Goal: Ask a question

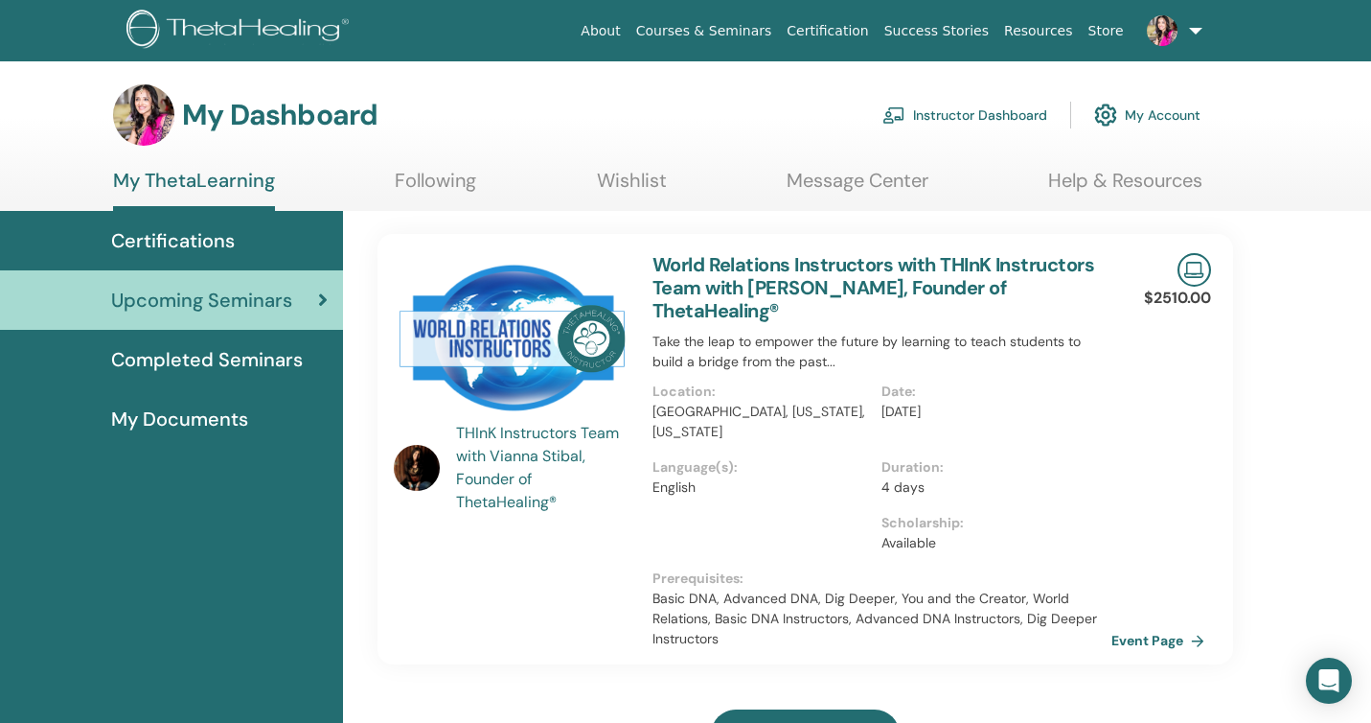
scroll to position [43, 0]
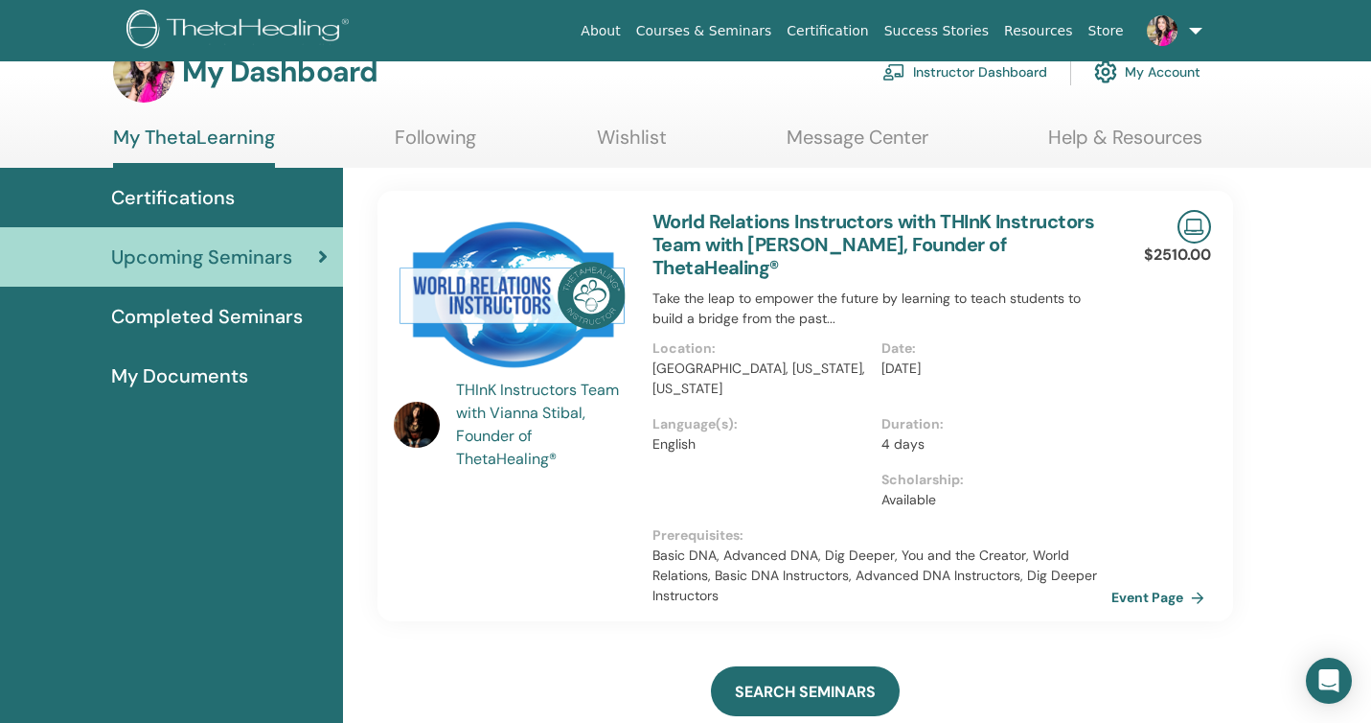
click at [186, 196] on span "Certifications" at bounding box center [173, 197] width 124 height 29
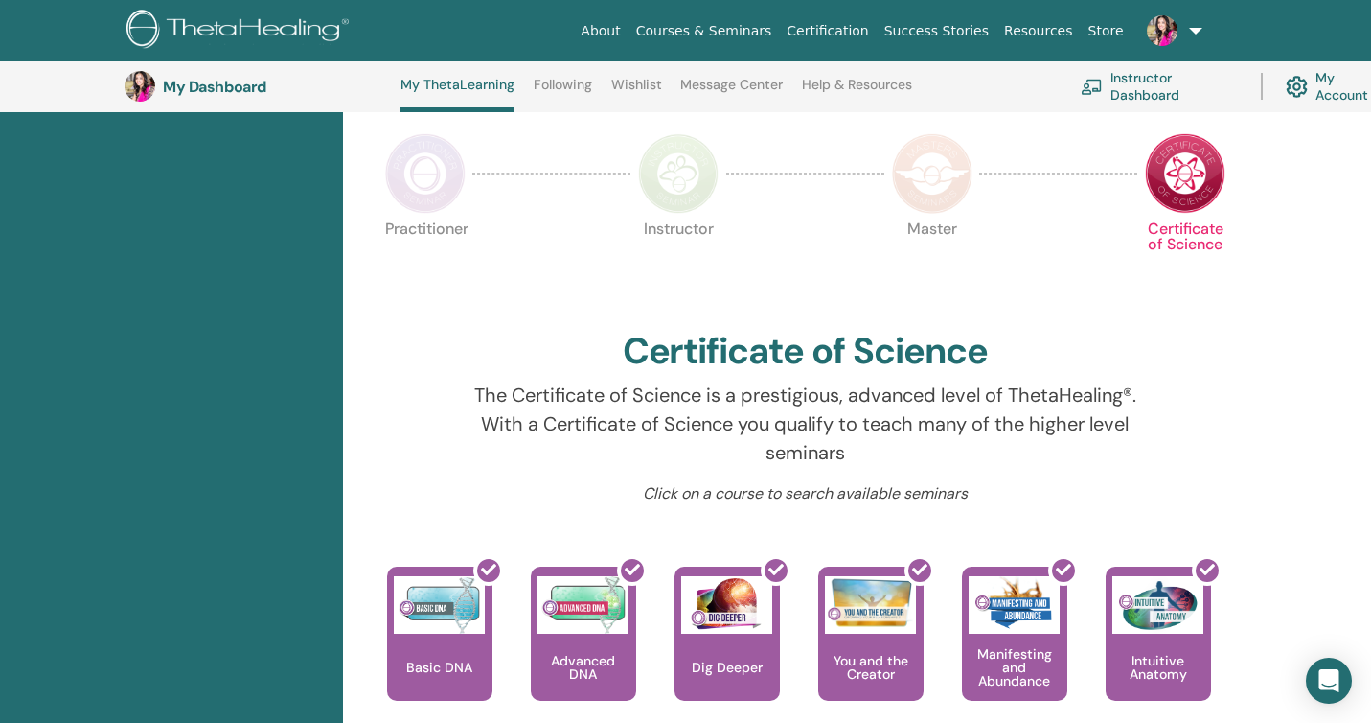
scroll to position [312, 0]
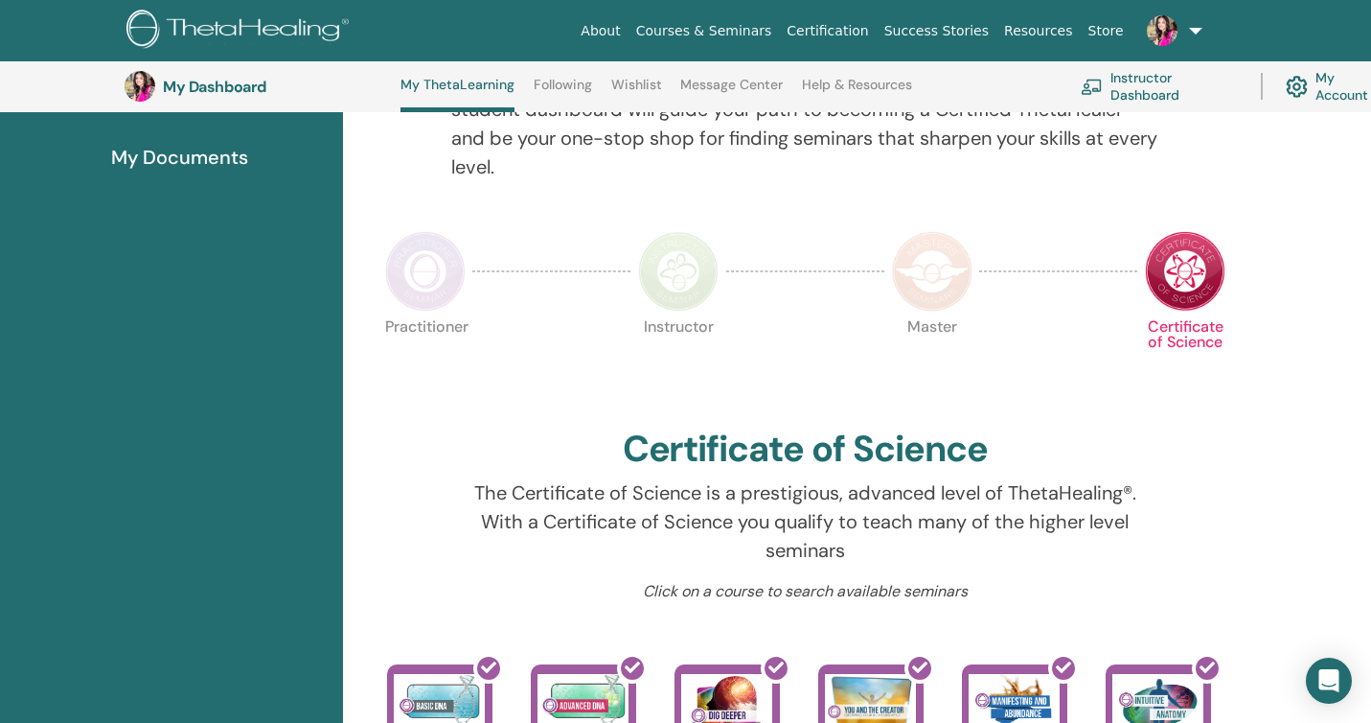
click at [941, 280] on img at bounding box center [932, 271] width 81 height 81
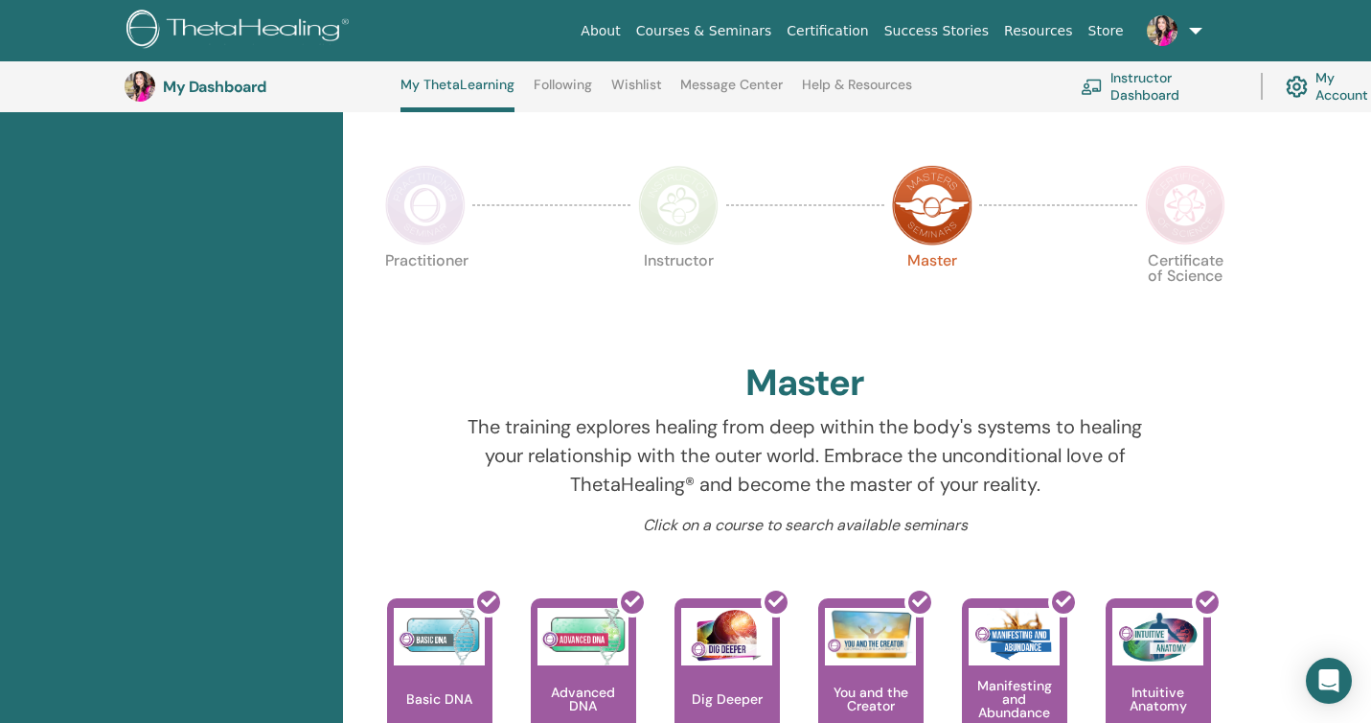
scroll to position [374, 0]
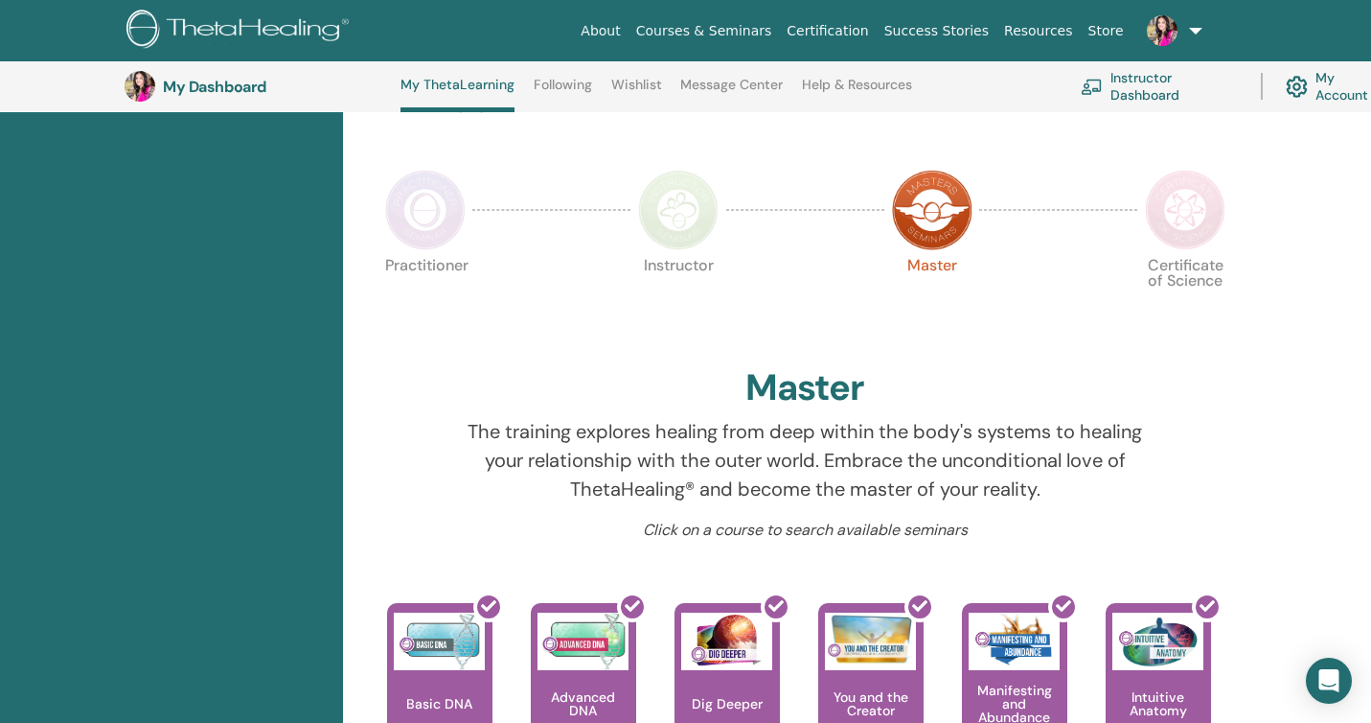
click at [1187, 223] on img at bounding box center [1185, 210] width 81 height 81
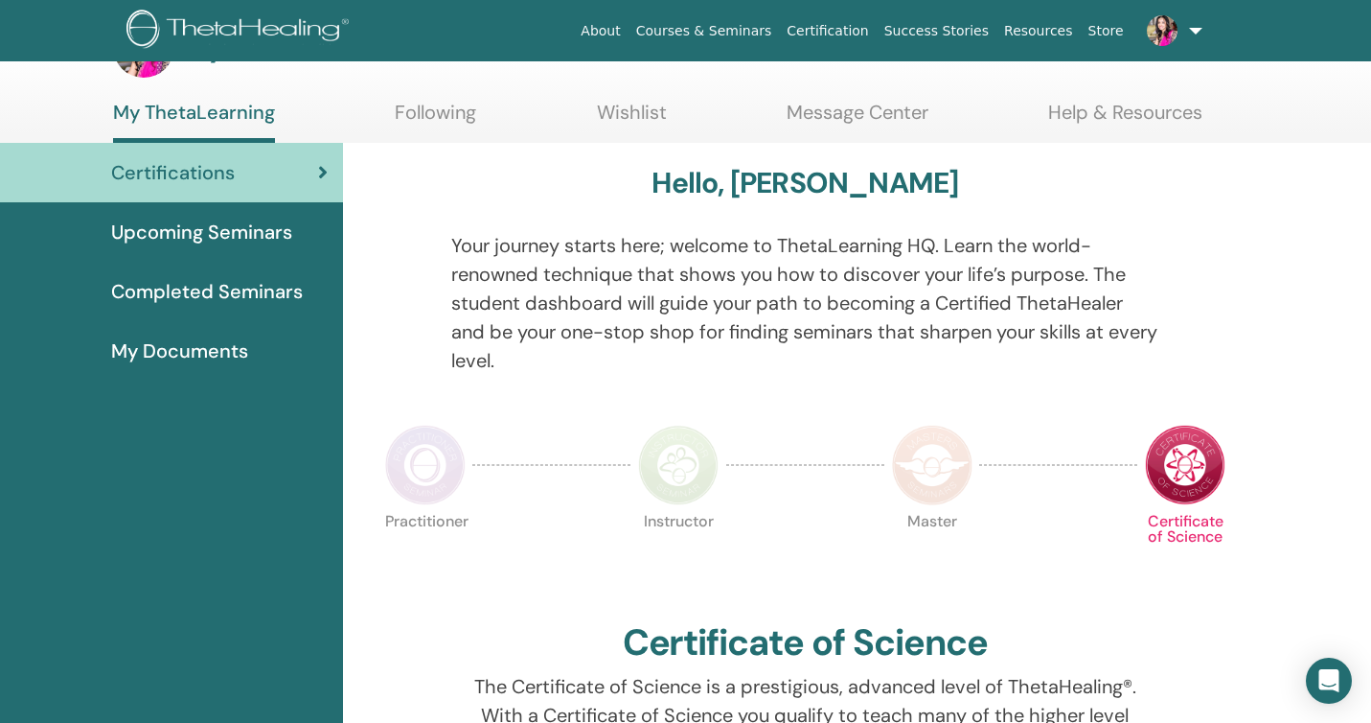
scroll to position [63, 0]
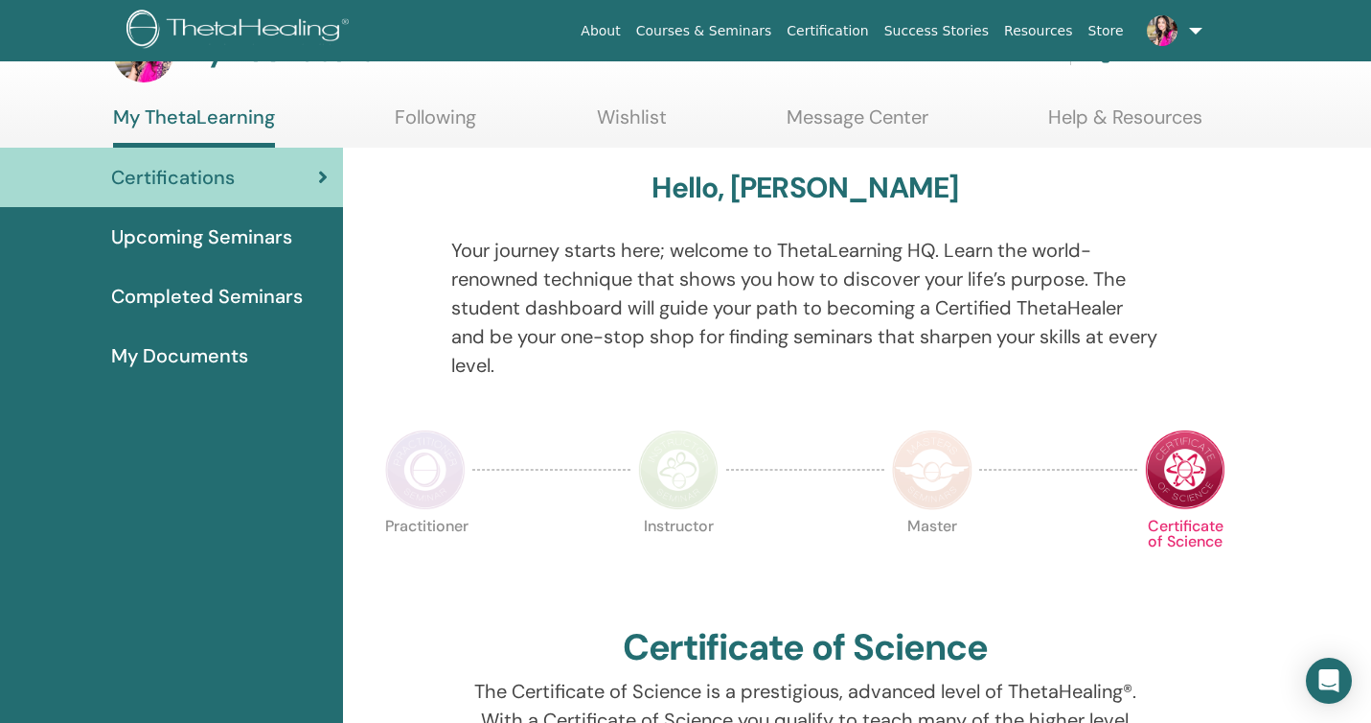
click at [194, 352] on span "My Documents" at bounding box center [179, 355] width 137 height 29
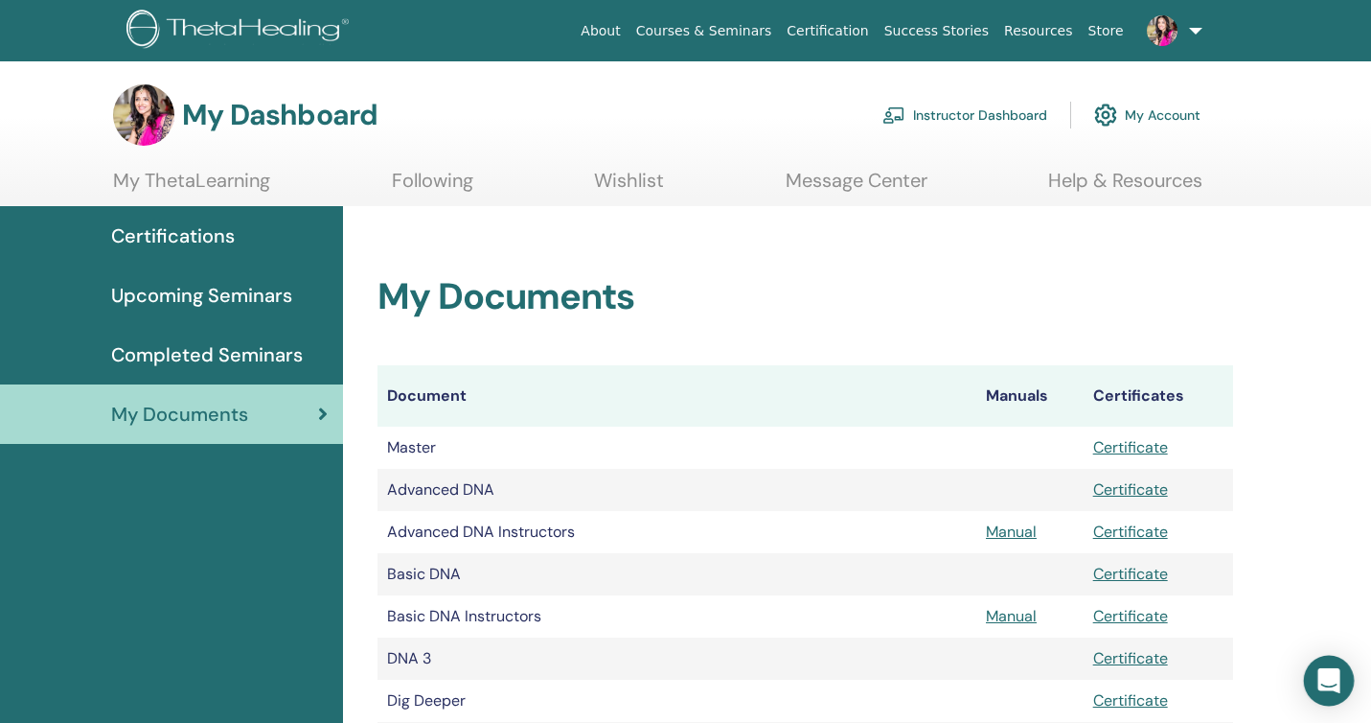
click at [1323, 666] on div "Open Intercom Messenger" at bounding box center [1329, 681] width 51 height 51
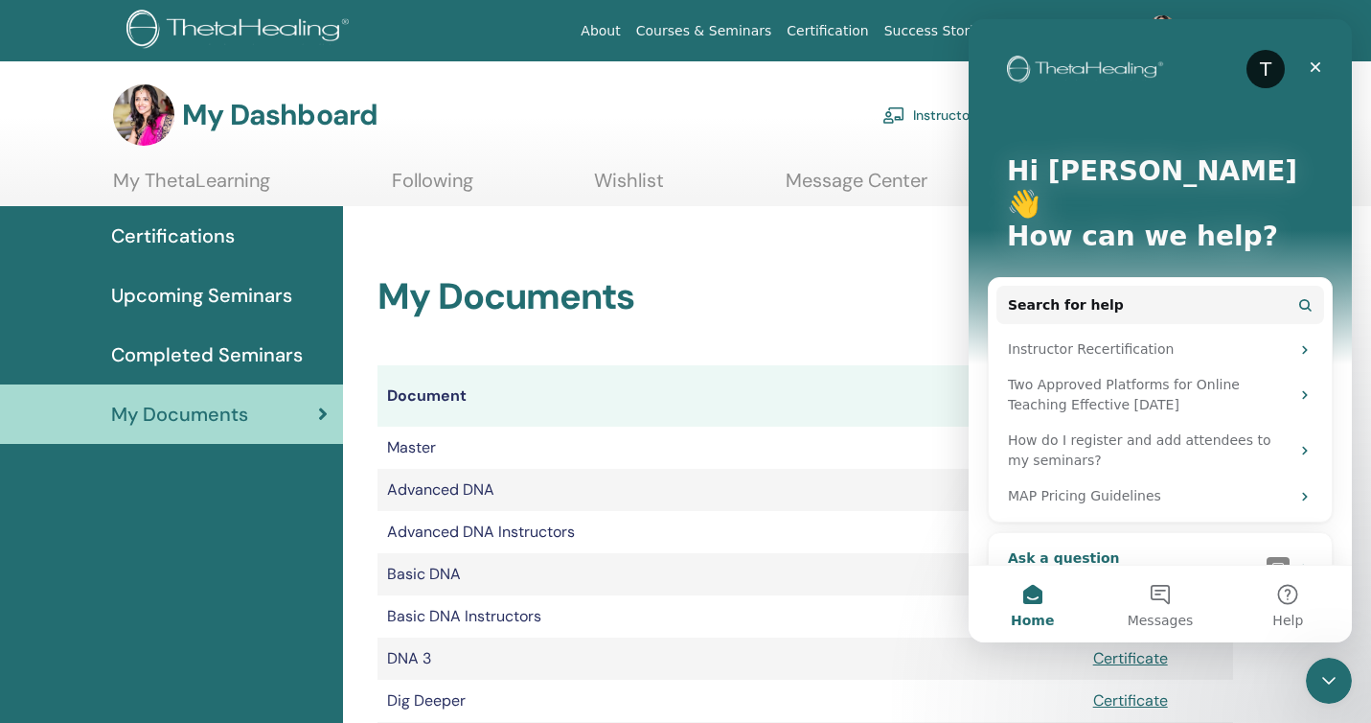
click at [1285, 557] on img "Intercom messenger" at bounding box center [1278, 568] width 23 height 23
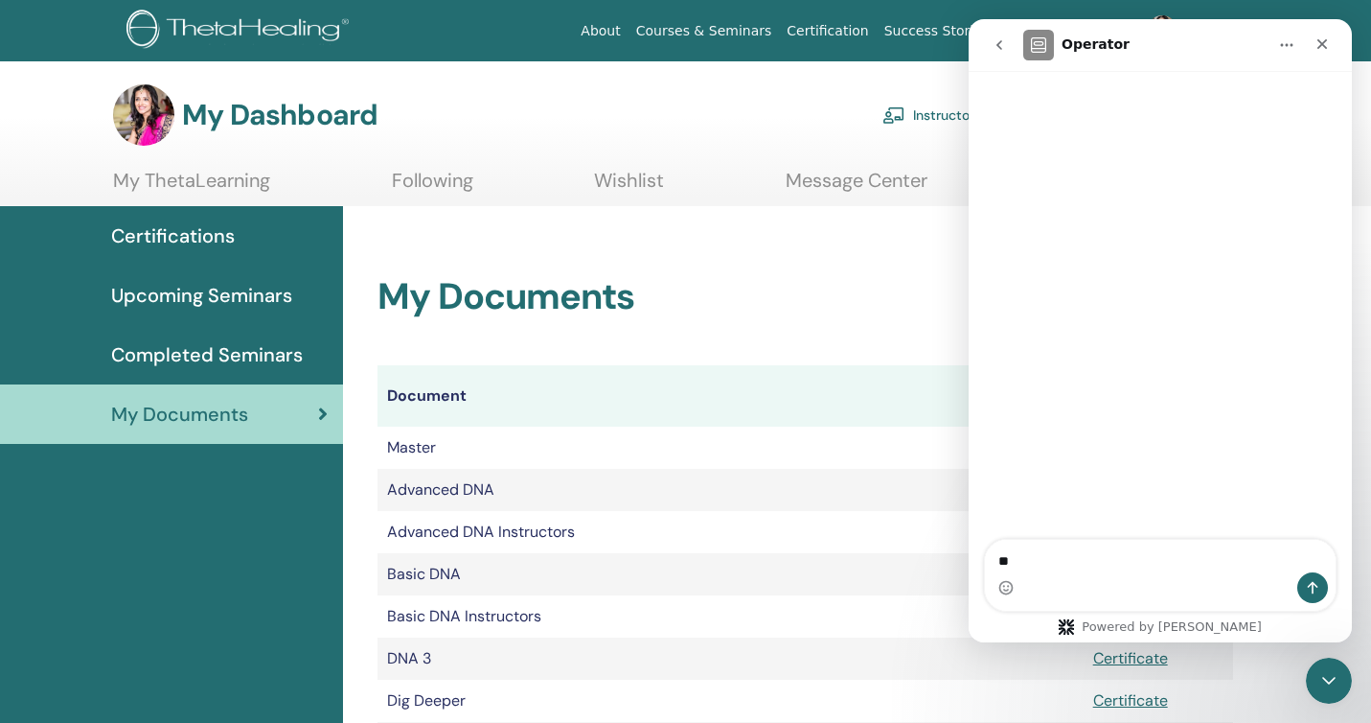
type textarea "***"
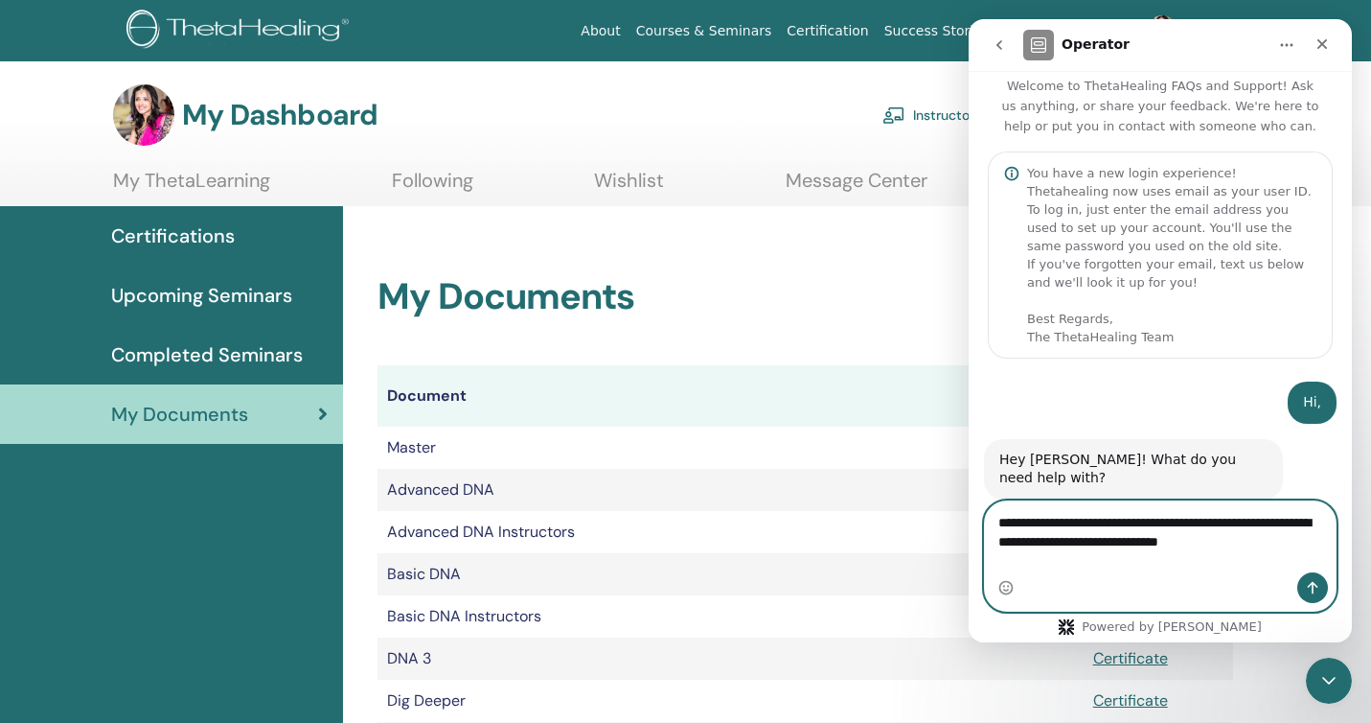
scroll to position [30, 0]
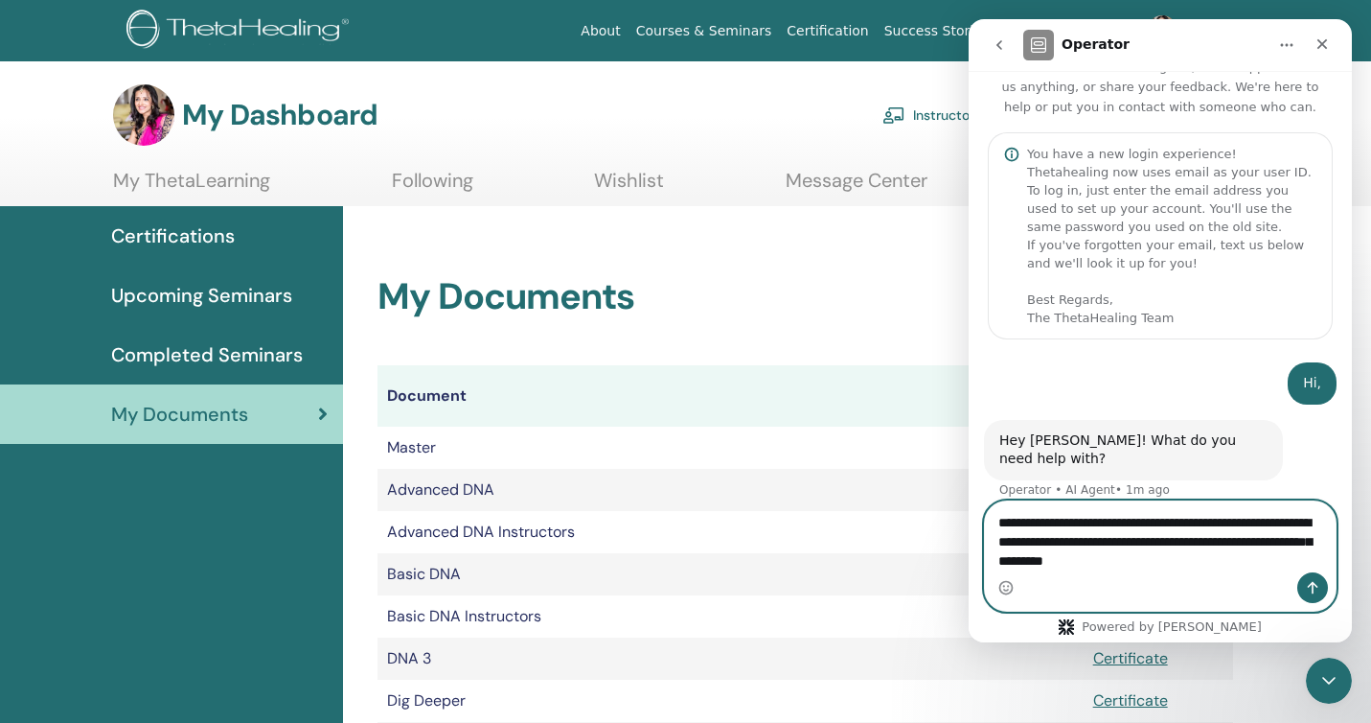
type textarea "**********"
click at [1314, 587] on icon "Send a message…" at bounding box center [1312, 587] width 15 height 15
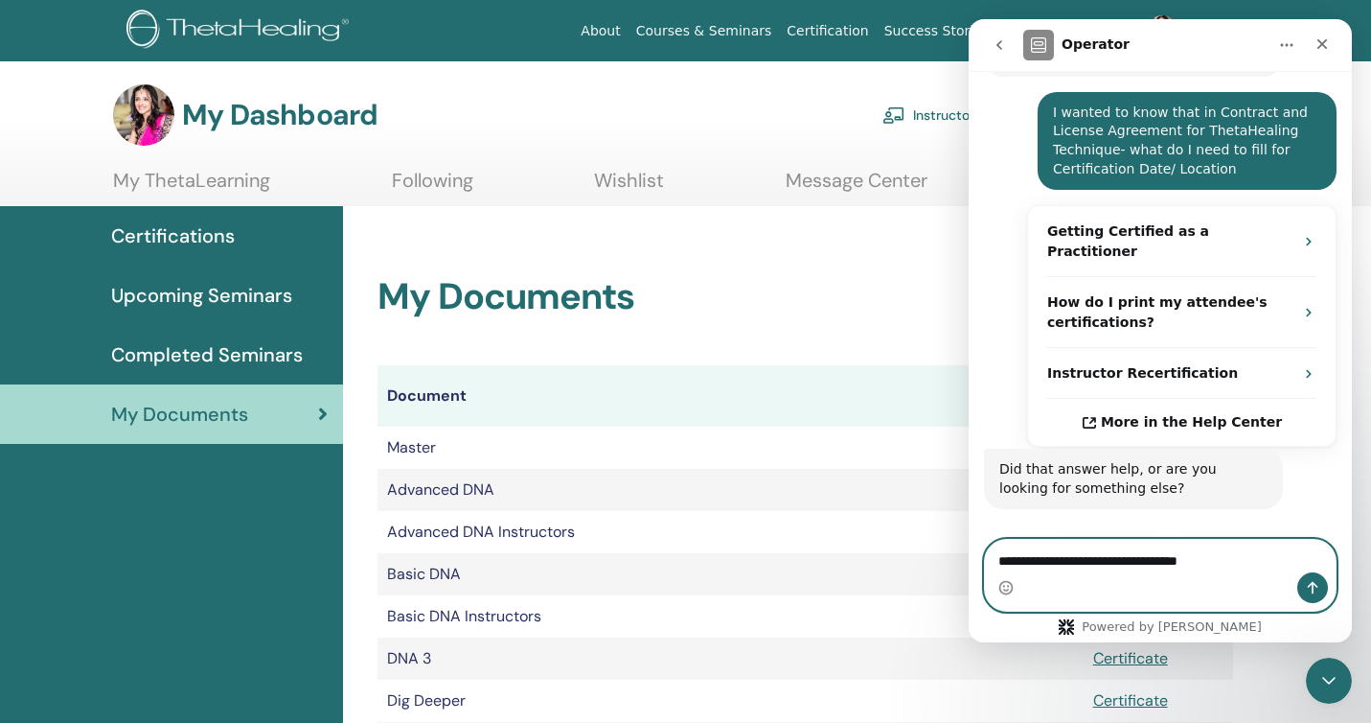
scroll to position [452, 0]
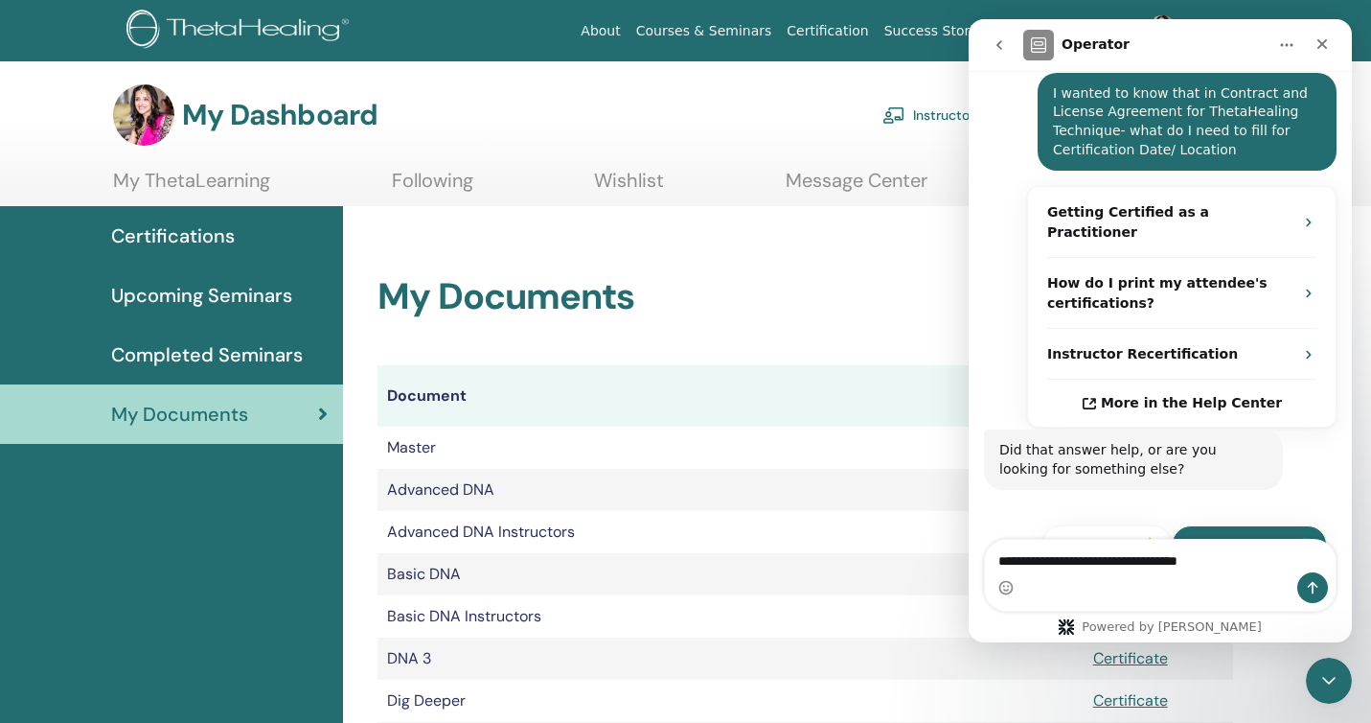
click at [1238, 525] on button "Talk to a person 👤" at bounding box center [1249, 544] width 155 height 38
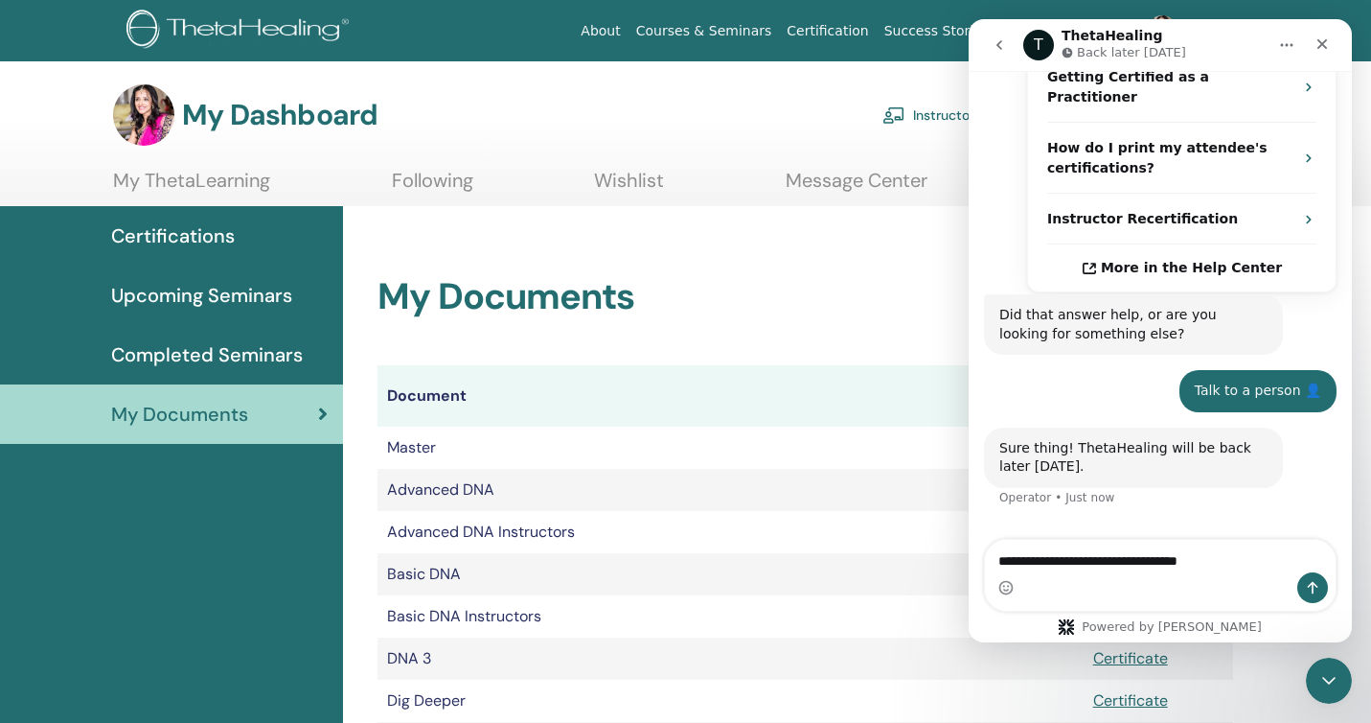
scroll to position [590, 0]
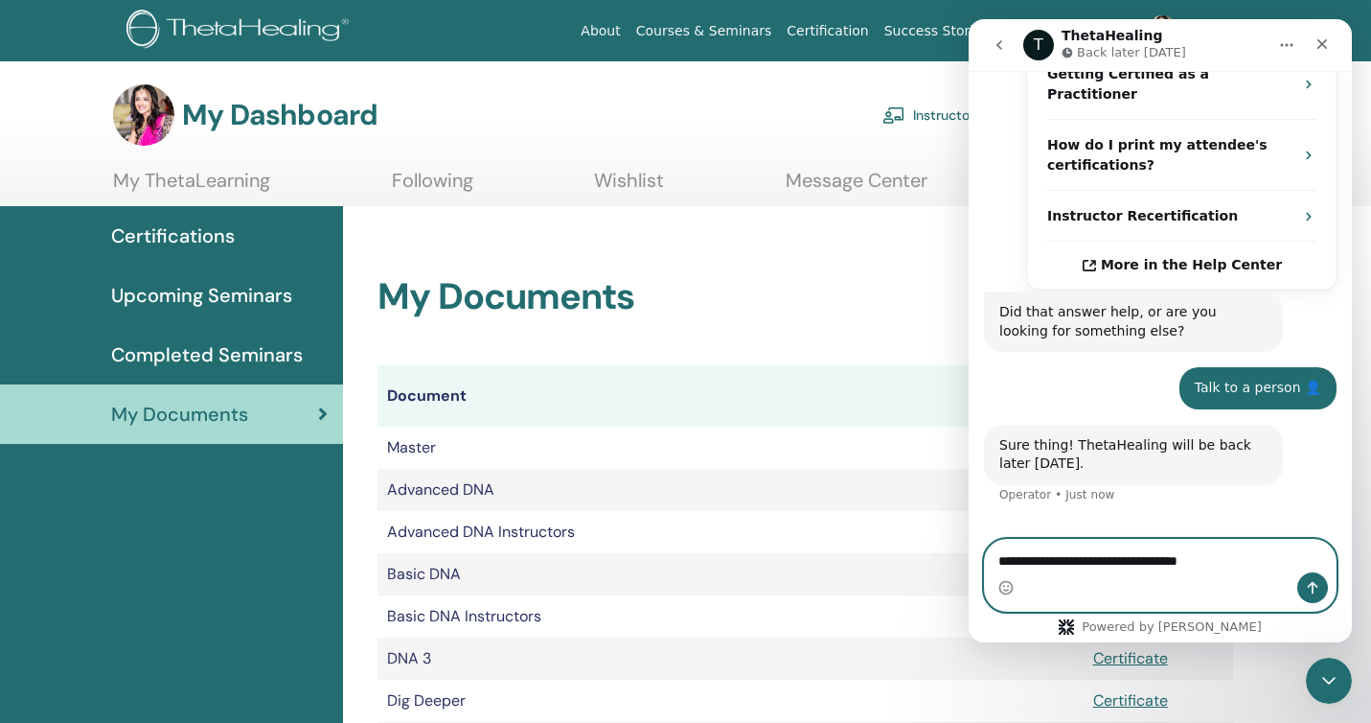
click at [1238, 561] on textarea "**********" at bounding box center [1160, 556] width 351 height 33
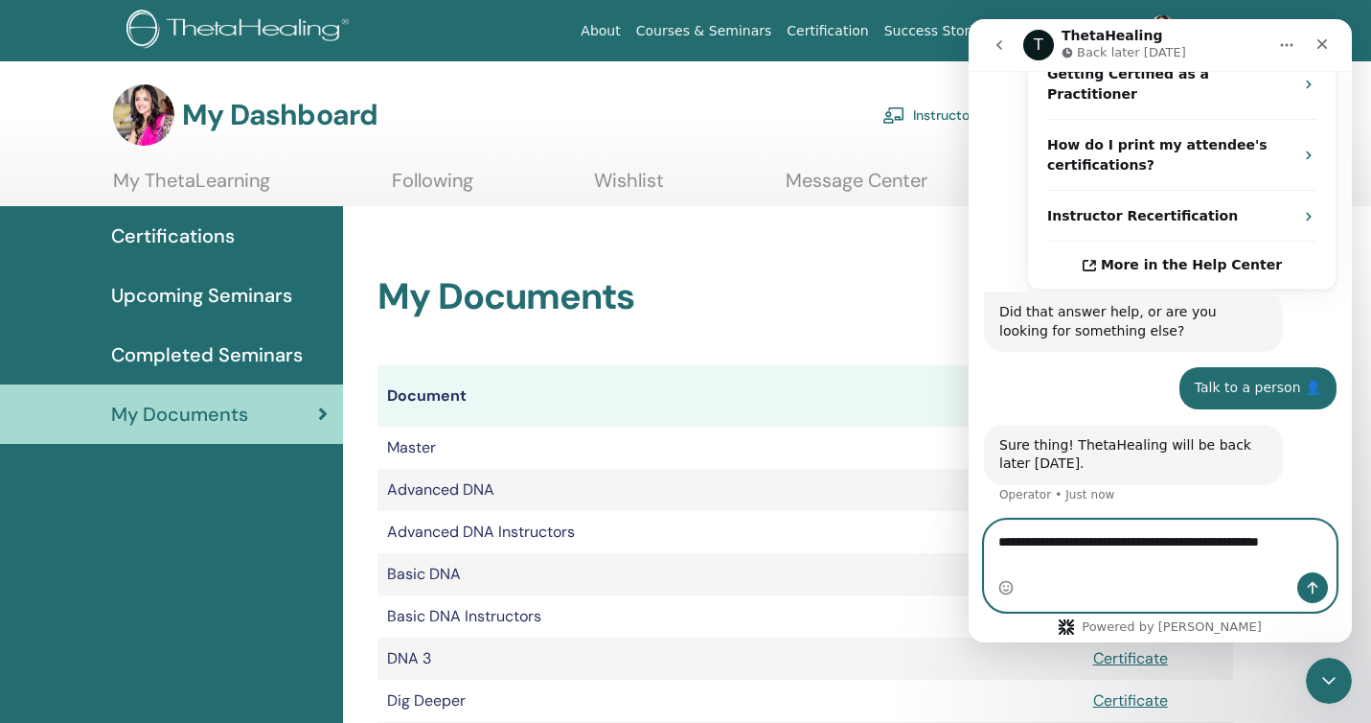
scroll to position [610, 0]
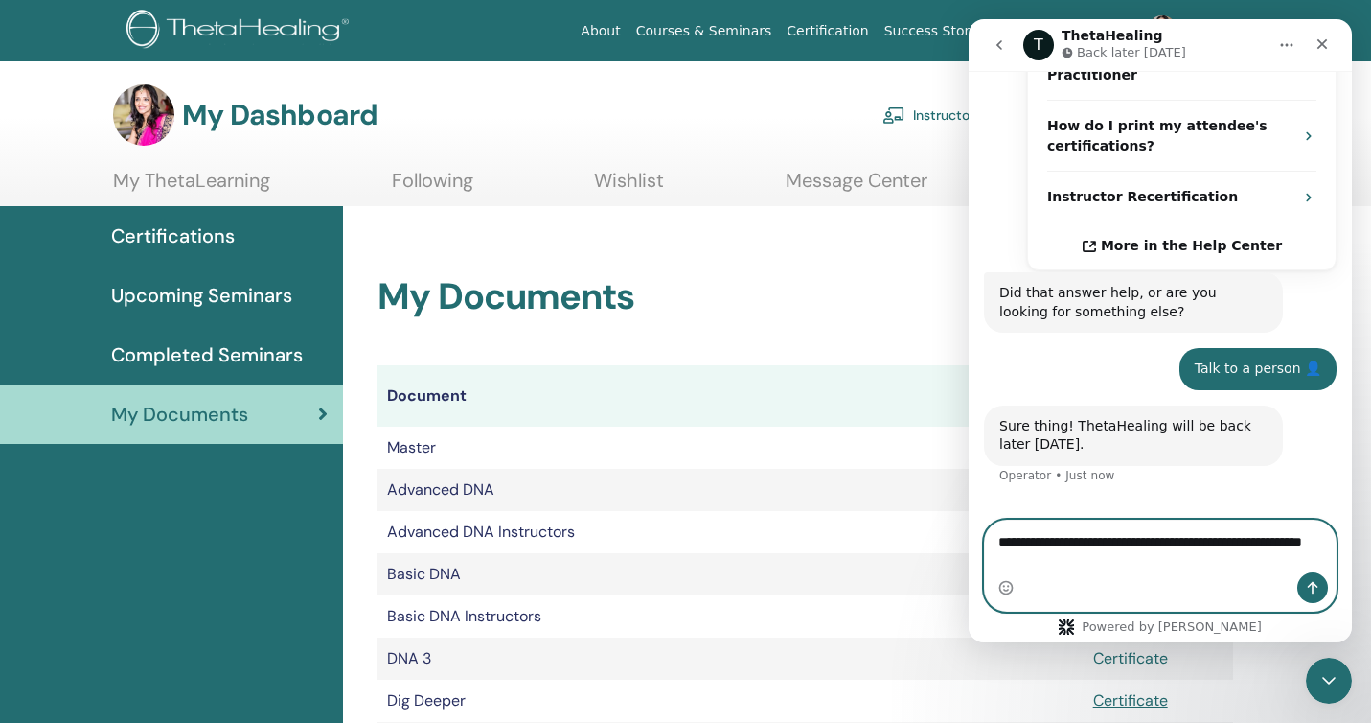
type textarea "**********"
click at [1311, 582] on icon "Send a message…" at bounding box center [1312, 587] width 15 height 15
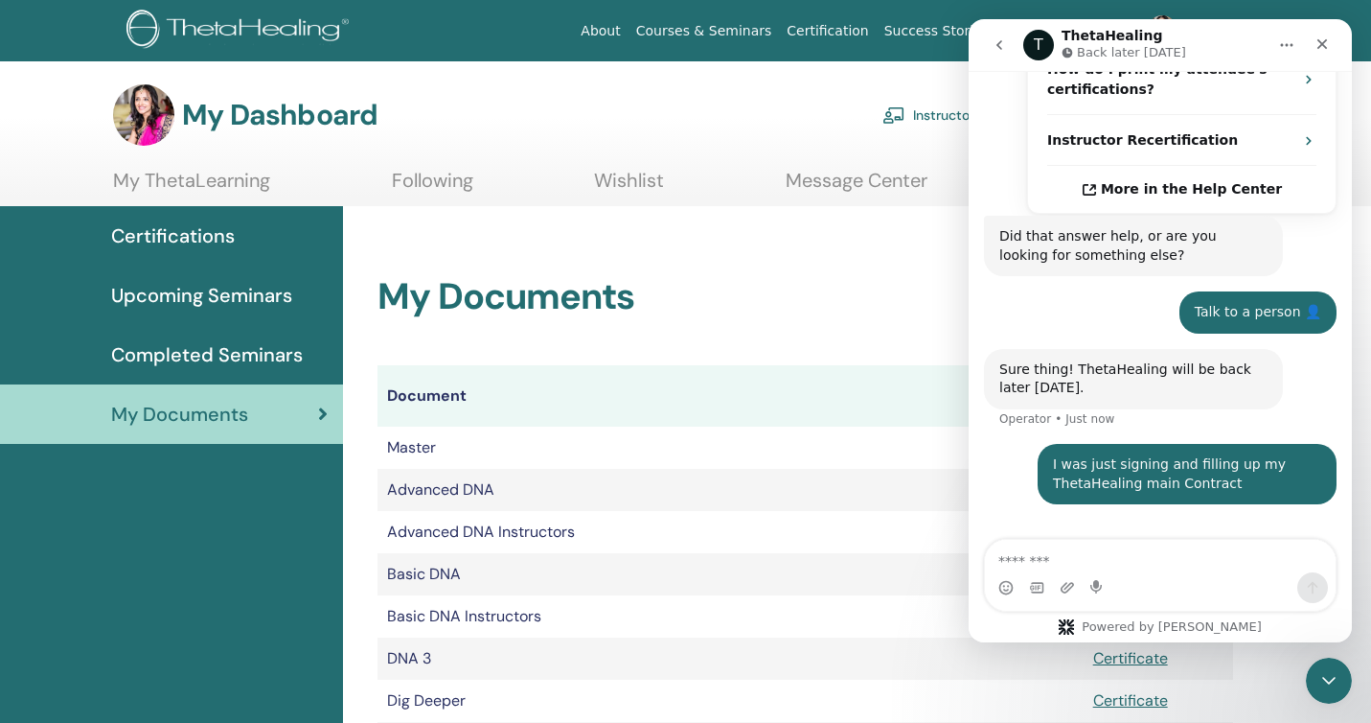
click at [1286, 42] on icon "Home" at bounding box center [1286, 44] width 15 height 15
click at [1330, 674] on icon "Close Intercom Messenger" at bounding box center [1326, 677] width 23 height 23
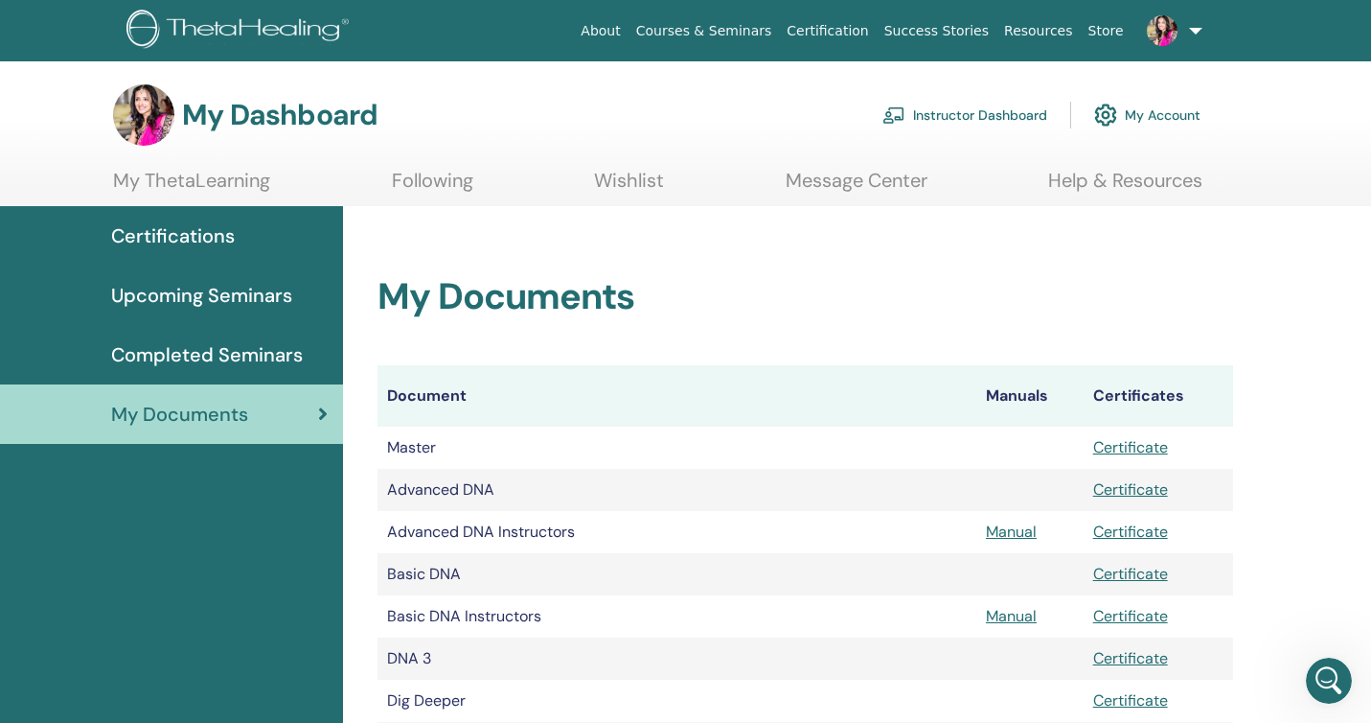
click at [206, 233] on span "Certifications" at bounding box center [173, 235] width 124 height 29
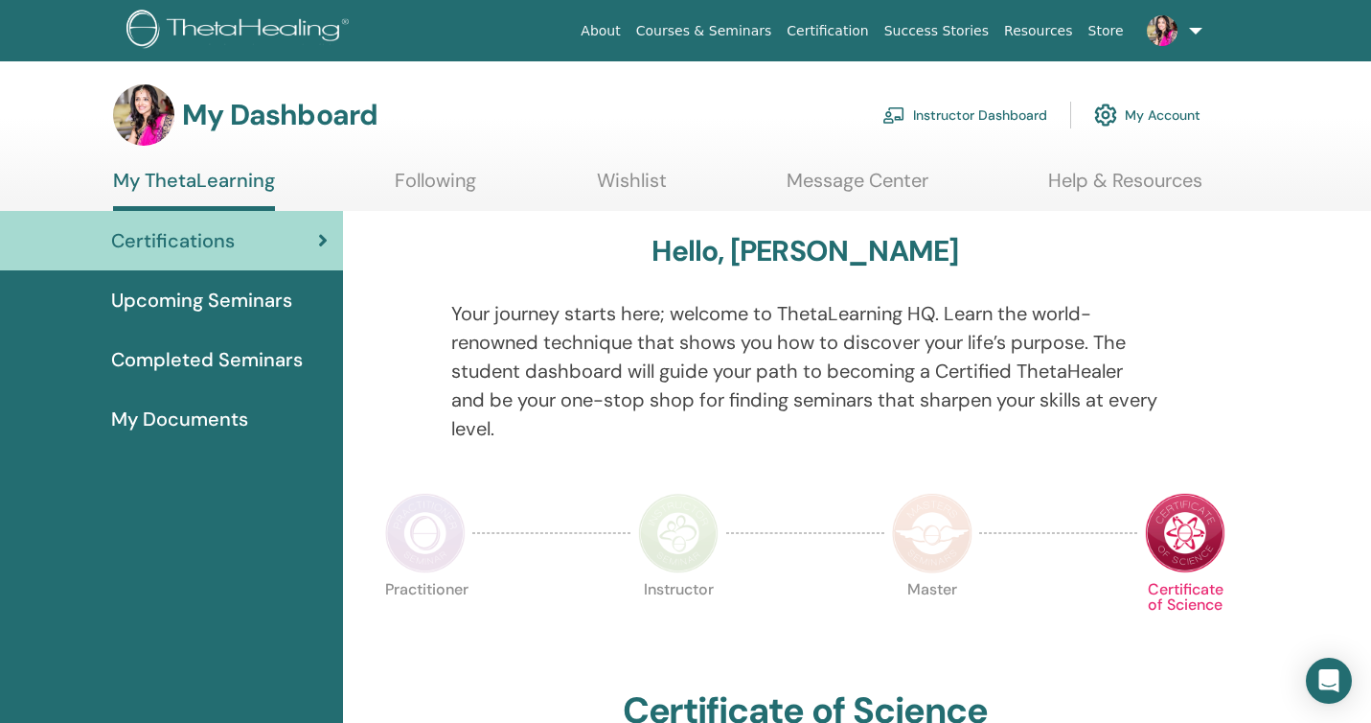
click at [194, 295] on span "Upcoming Seminars" at bounding box center [201, 300] width 181 height 29
